Goal: Book appointment/travel/reservation

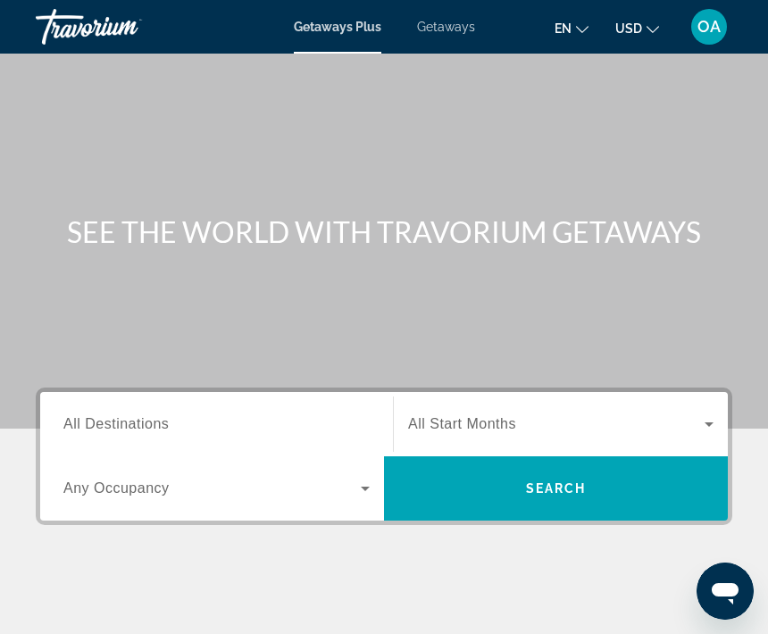
click at [585, 29] on icon "Change language" at bounding box center [582, 29] width 13 height 13
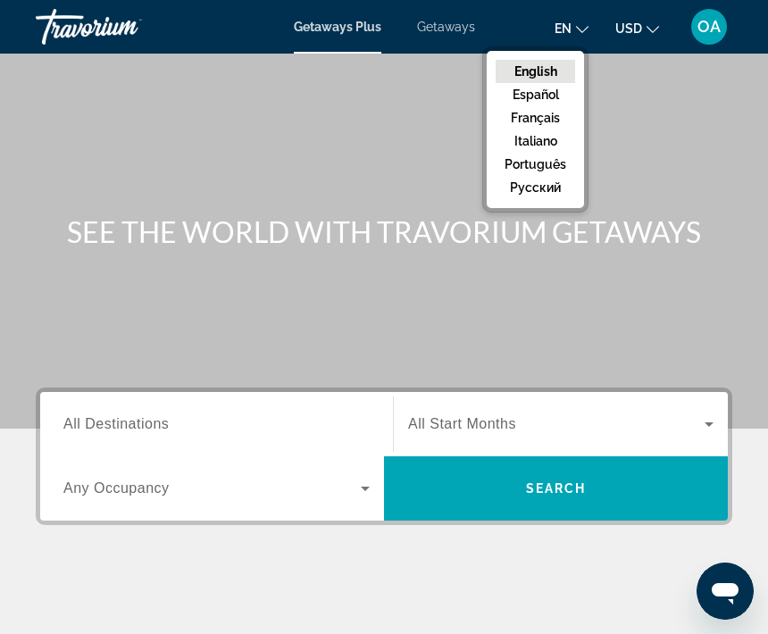
click at [552, 192] on button "русский" at bounding box center [535, 187] width 79 height 23
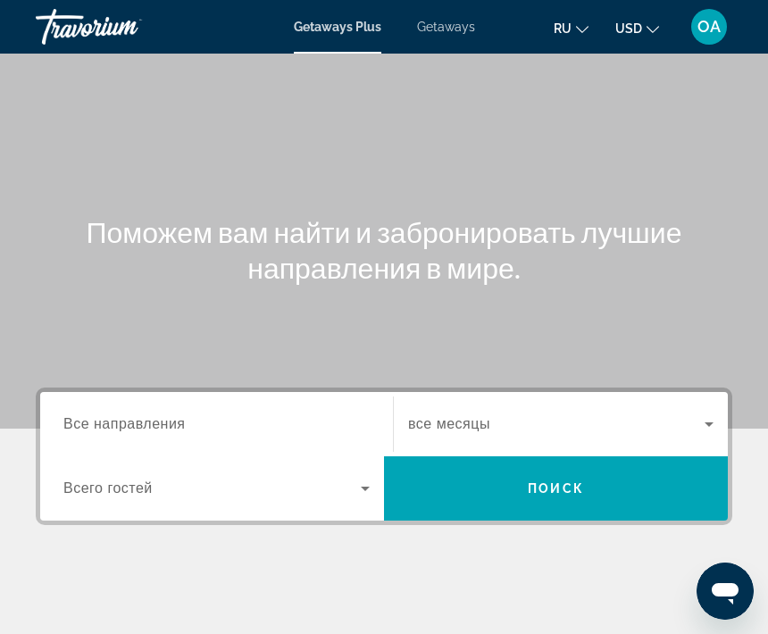
click at [647, 33] on button "USD USD ($) MXN (Mex$) CAD (Can$) GBP (£) EUR (€) AUD (A$) NZD (NZ$) CNY (CN¥)" at bounding box center [637, 28] width 44 height 26
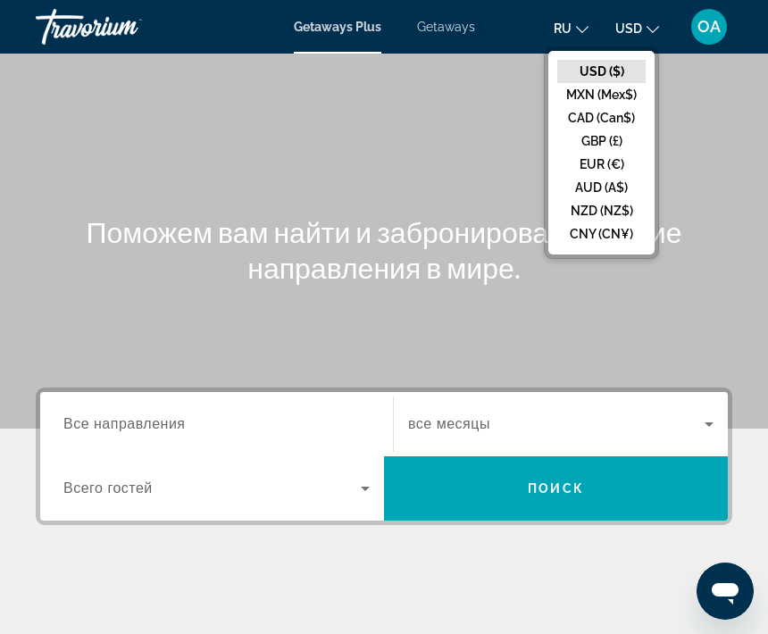
click at [618, 165] on button "EUR (€)" at bounding box center [601, 164] width 88 height 23
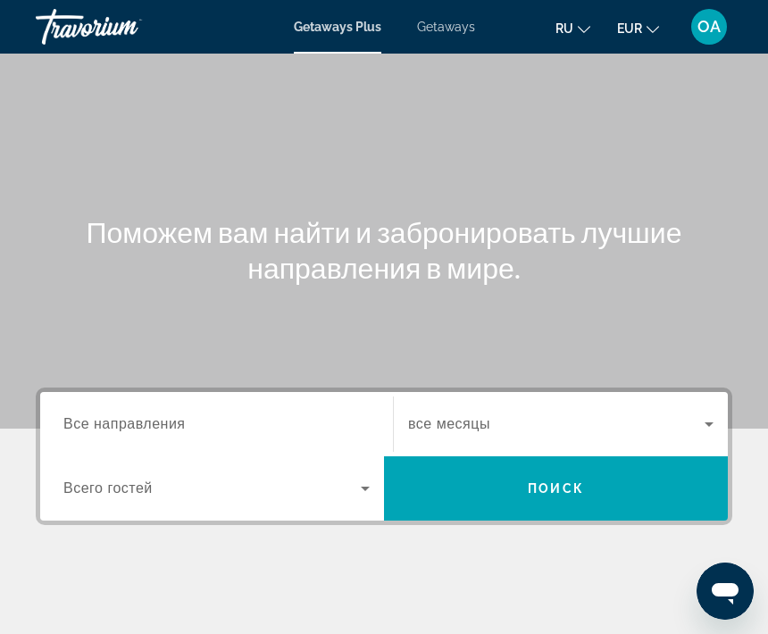
click at [118, 446] on div "Search widget" at bounding box center [216, 424] width 306 height 51
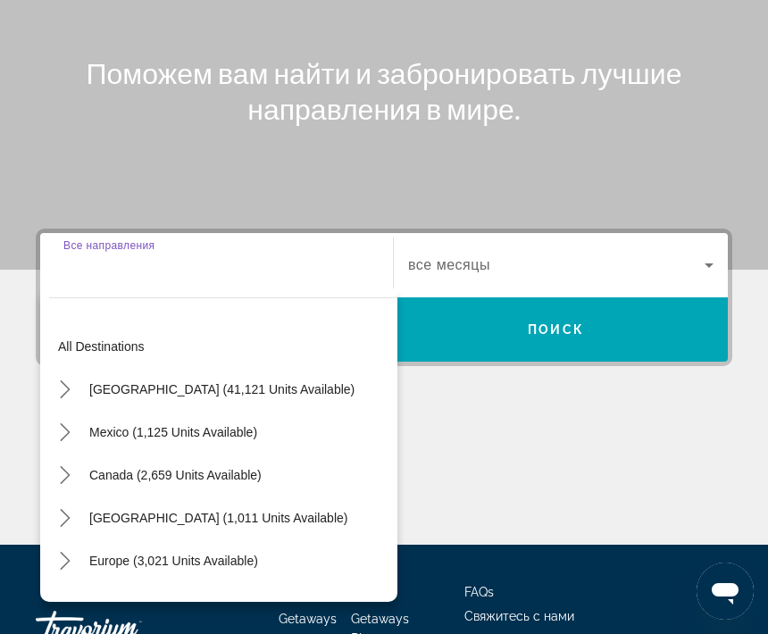
click at [137, 420] on span "Select destination: Mexico (1,125 units available)" at bounding box center [173, 432] width 186 height 43
type input "**********"
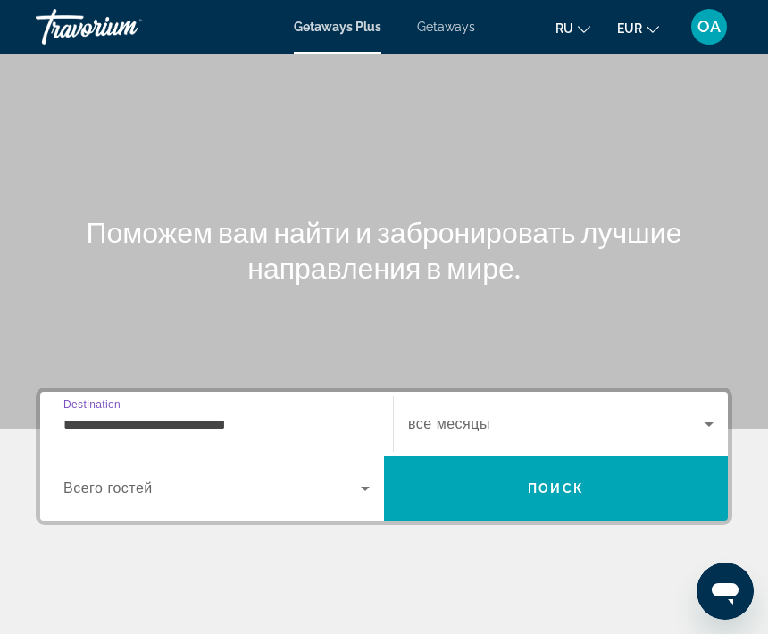
click at [118, 478] on span "Search widget" at bounding box center [211, 488] width 297 height 21
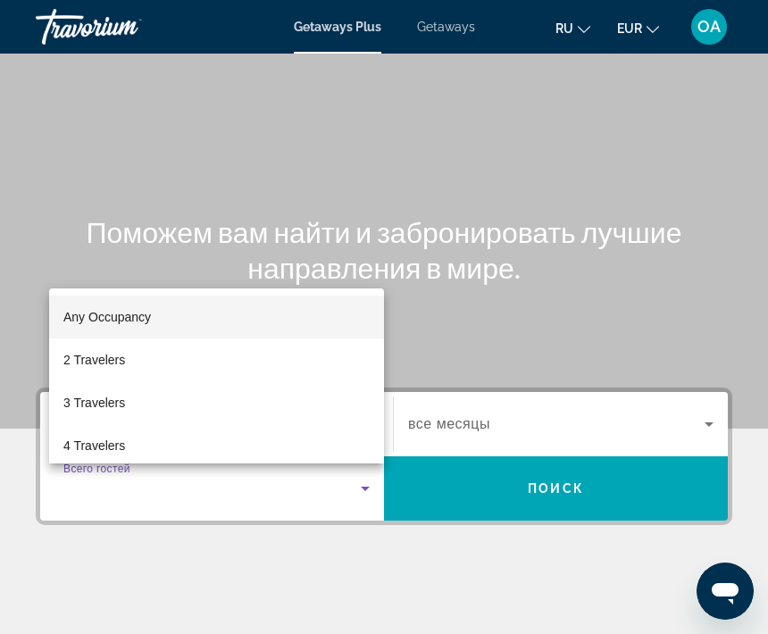
click at [704, 425] on div at bounding box center [384, 317] width 768 height 634
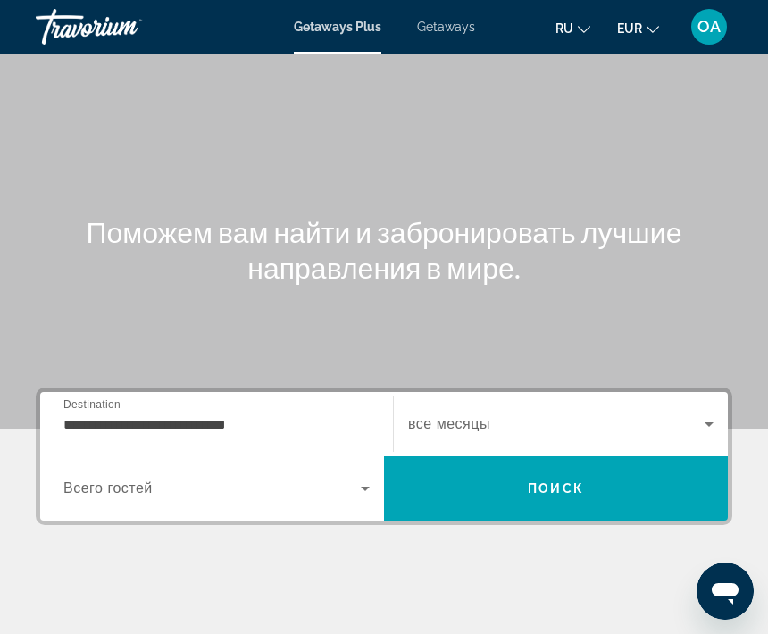
click at [707, 426] on icon "Search widget" at bounding box center [708, 423] width 21 height 21
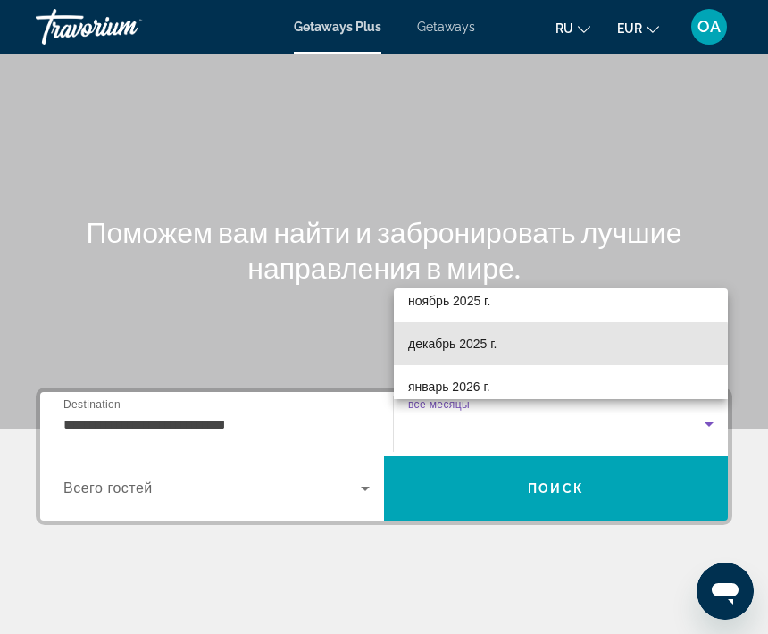
scroll to position [96, 0]
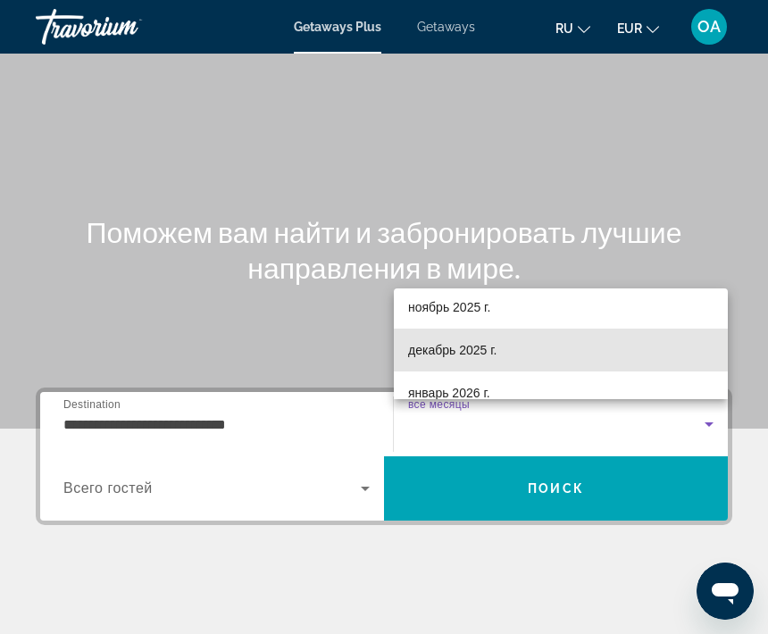
click at [463, 350] on span "декабрь 2025 г." at bounding box center [452, 349] width 88 height 21
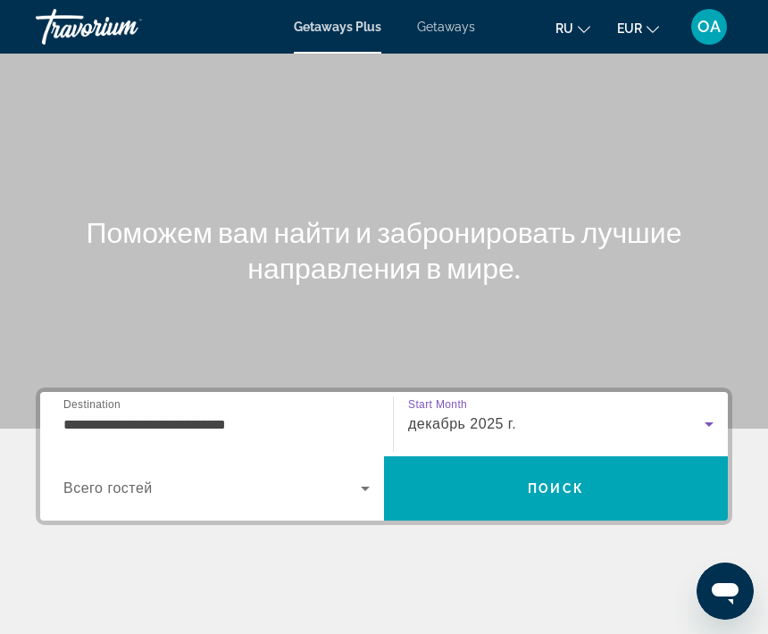
click at [154, 414] on input "**********" at bounding box center [216, 424] width 306 height 21
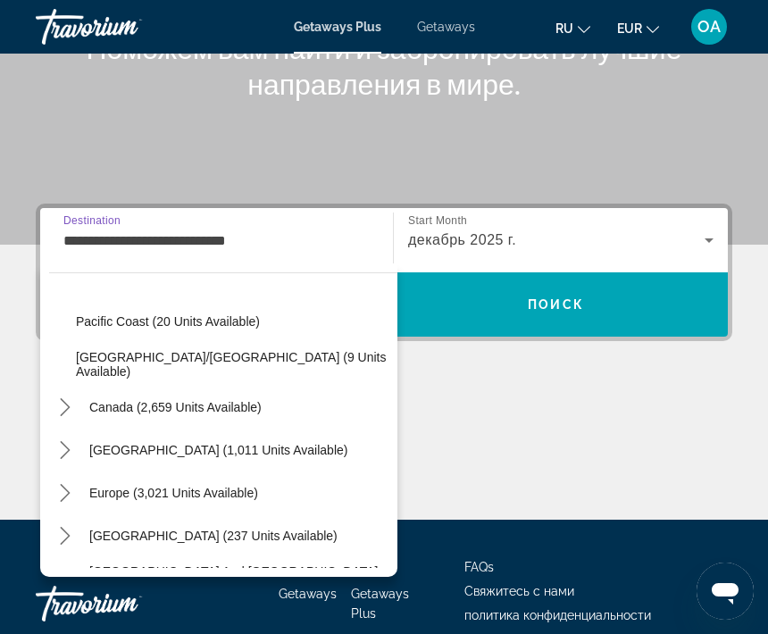
scroll to position [0, 0]
